Goal: Use online tool/utility: Use online tool/utility

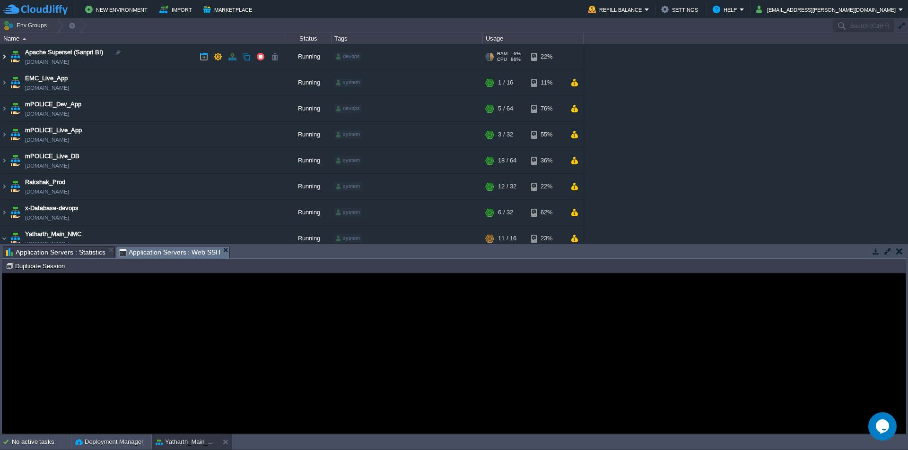
click at [8, 55] on img at bounding box center [4, 57] width 8 height 26
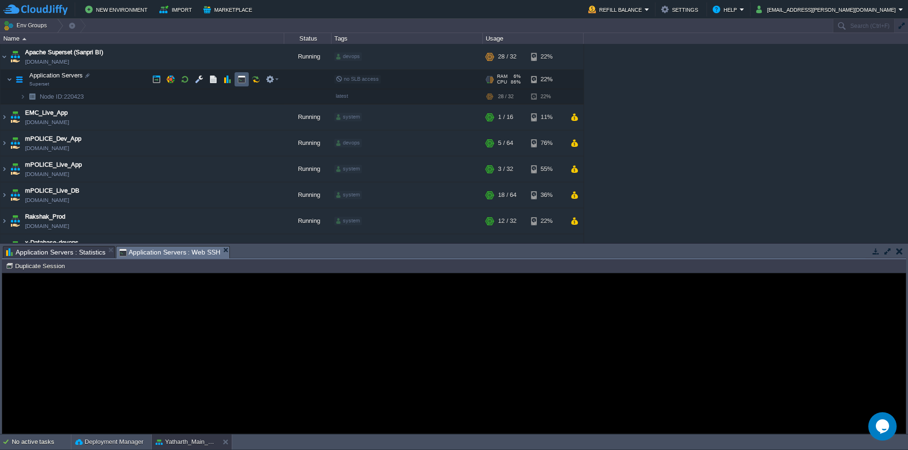
click at [240, 82] on button "button" at bounding box center [241, 79] width 9 height 9
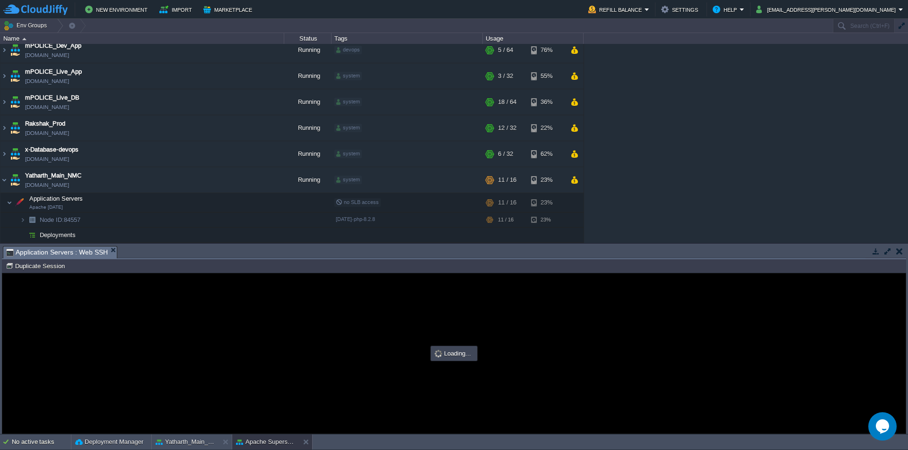
type input "#000000"
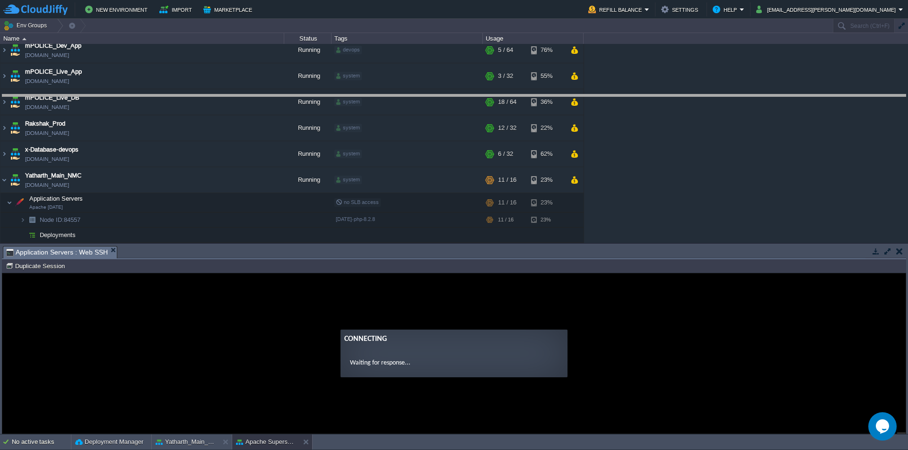
drag, startPoint x: 472, startPoint y: 259, endPoint x: 485, endPoint y: 107, distance: 152.8
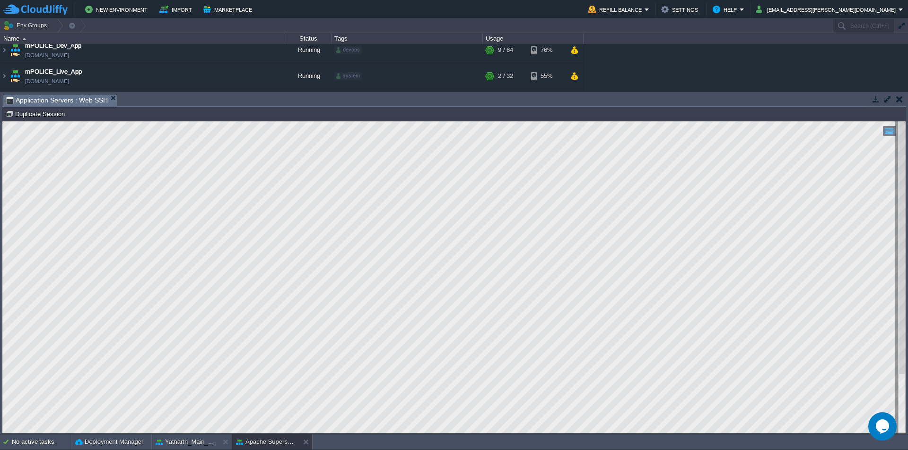
click at [2, 121] on html "Copy: Ctrl + Shift + C Paste: Ctrl + V Settings: Ctrl + Shift + Alt 0" at bounding box center [453, 121] width 903 height 0
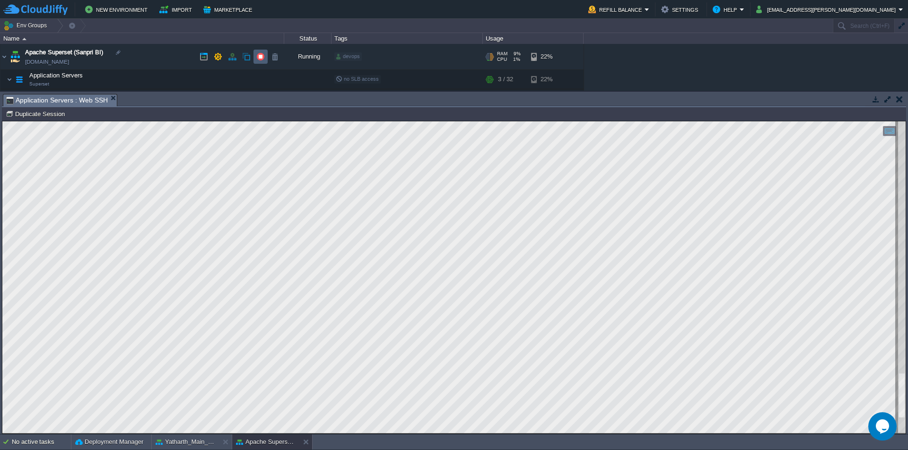
click at [259, 57] on button "button" at bounding box center [260, 56] width 9 height 9
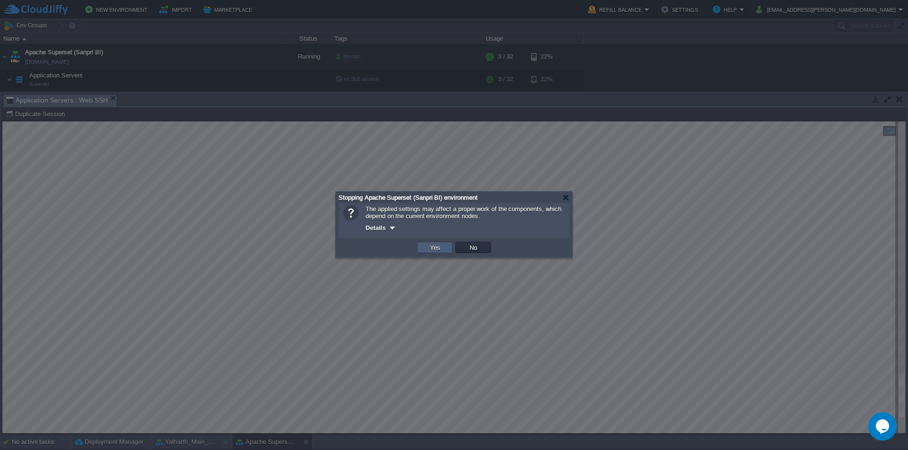
click at [430, 248] on button "Yes" at bounding box center [435, 247] width 16 height 9
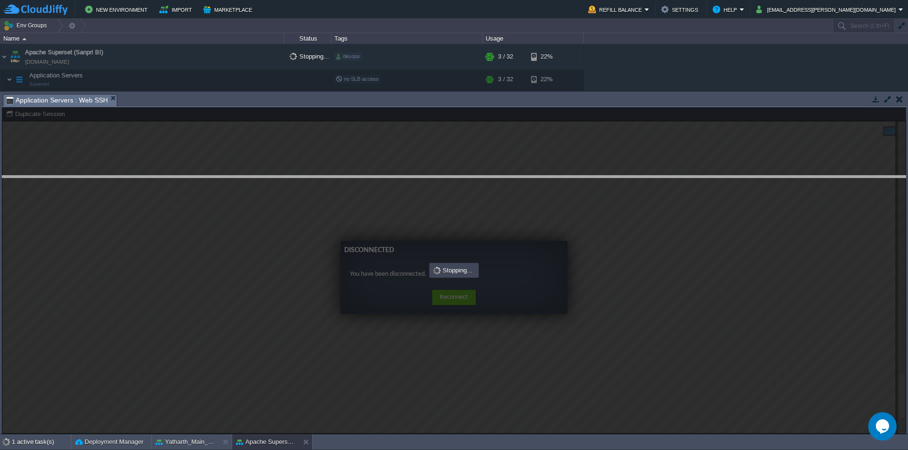
drag, startPoint x: 478, startPoint y: 106, endPoint x: 477, endPoint y: 193, distance: 87.0
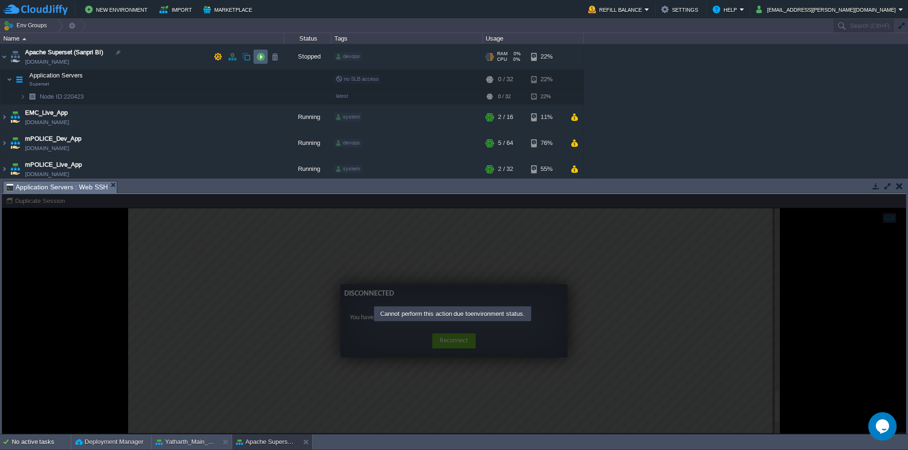
click at [260, 60] on button "button" at bounding box center [260, 56] width 9 height 9
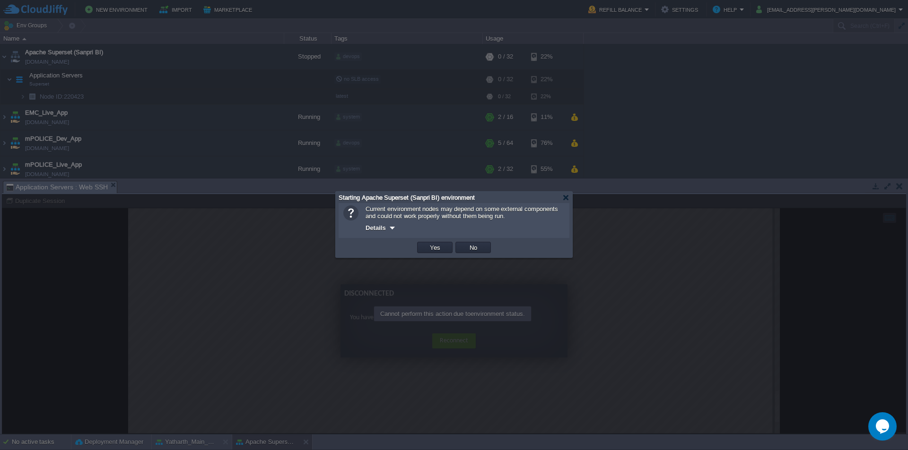
click at [432, 246] on button "Yes" at bounding box center [435, 247] width 16 height 9
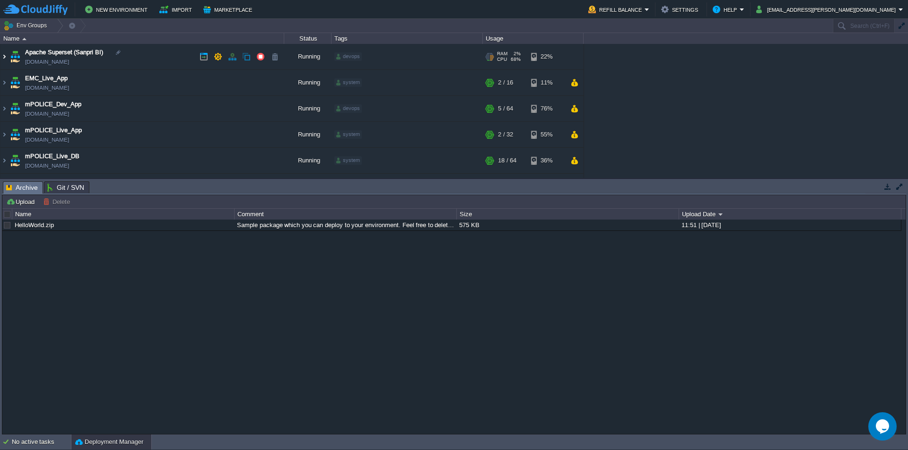
click at [3, 58] on img at bounding box center [4, 57] width 8 height 26
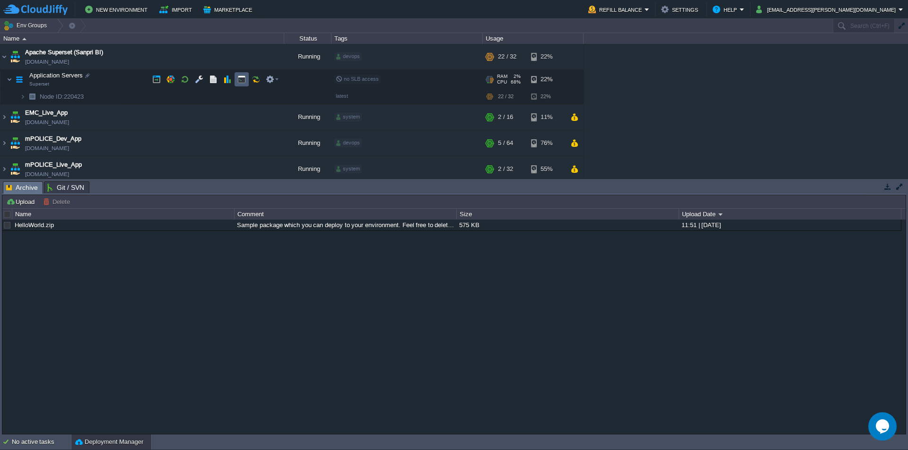
click at [241, 83] on button "button" at bounding box center [241, 79] width 9 height 9
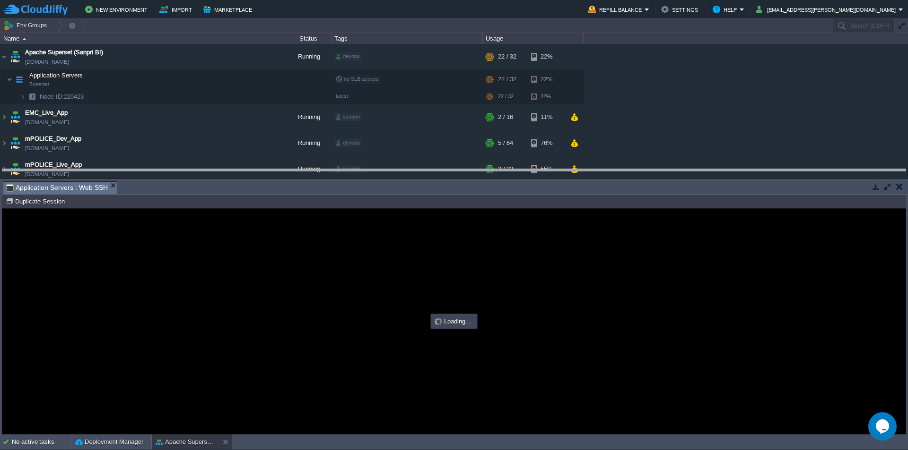
drag, startPoint x: 417, startPoint y: 192, endPoint x: 428, endPoint y: 128, distance: 65.2
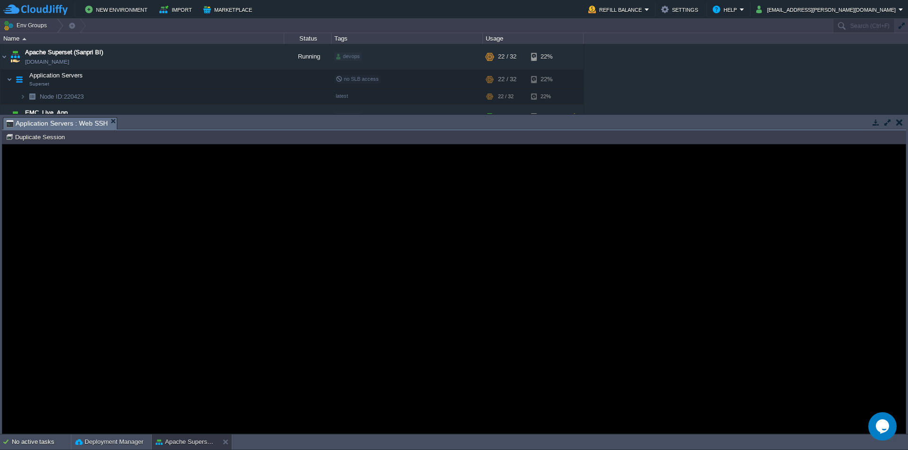
type input "#000000"
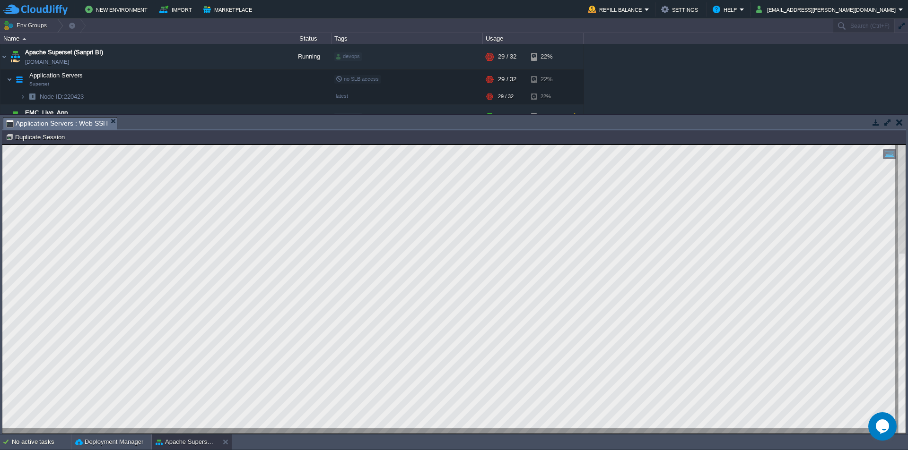
click at [2, 145] on html "Copy: Ctrl + Shift + C Paste: Ctrl + V Settings: Ctrl + Shift + Alt 0" at bounding box center [453, 145] width 903 height 0
